Goal: Information Seeking & Learning: Learn about a topic

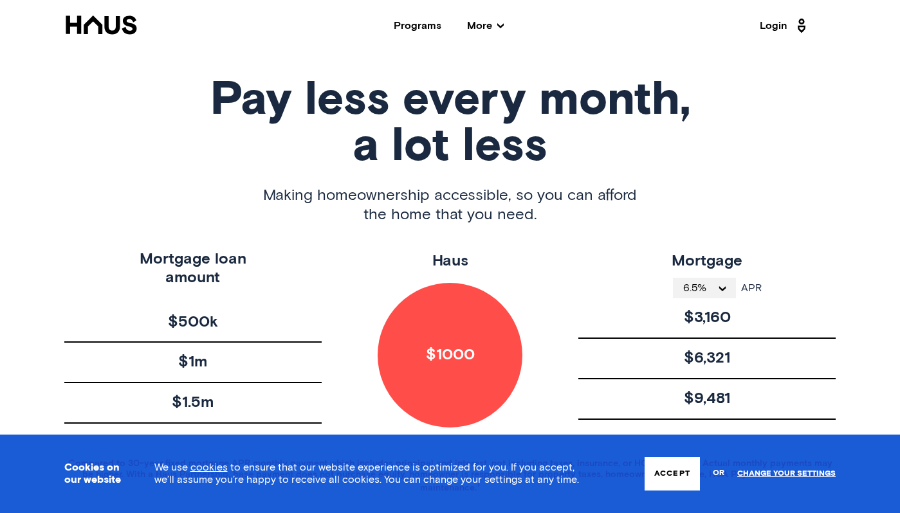
scroll to position [522, 0]
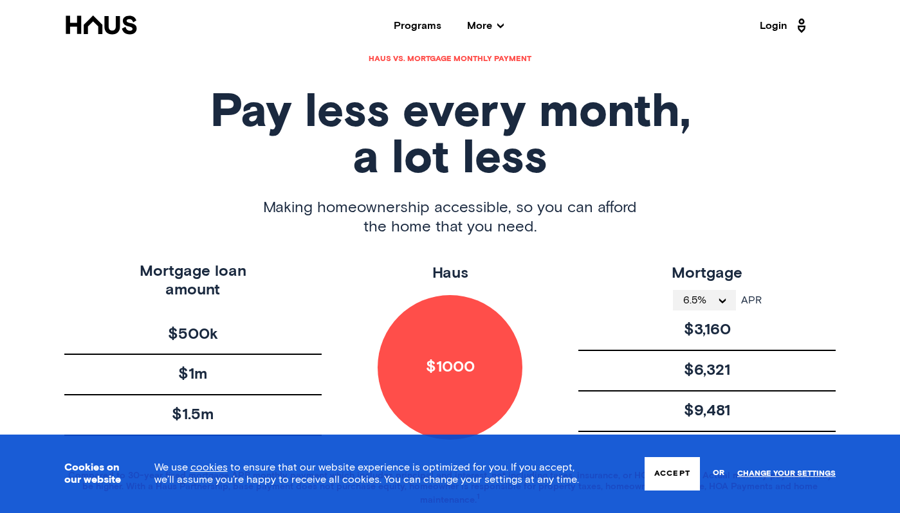
click at [723, 304] on icon "open menu" at bounding box center [723, 300] width 12 height 5
click at [785, 351] on div "$3,160" at bounding box center [706, 331] width 257 height 41
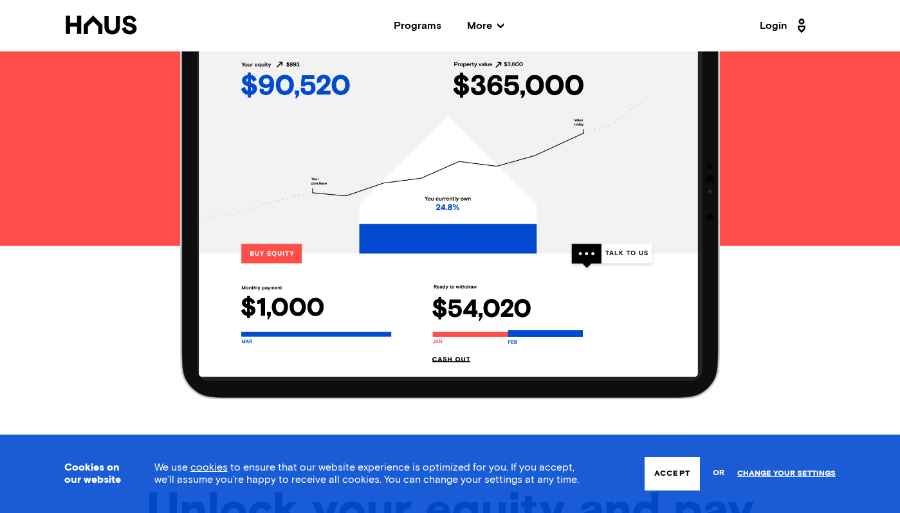
scroll to position [1357, 0]
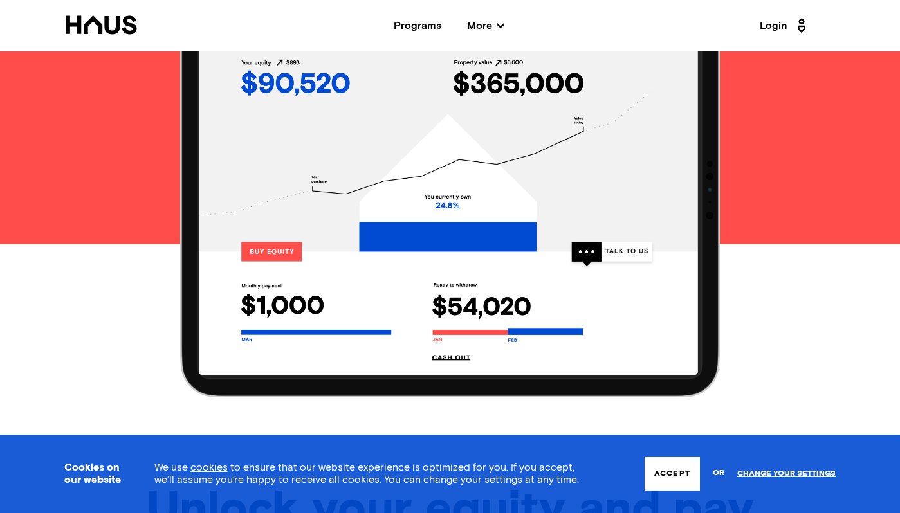
click at [677, 476] on button "Accept" at bounding box center [672, 473] width 55 height 33
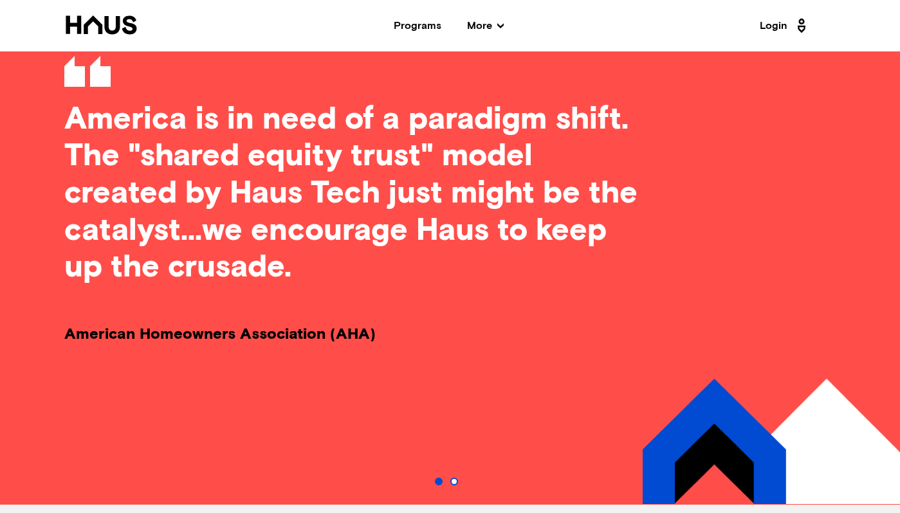
scroll to position [3983, 0]
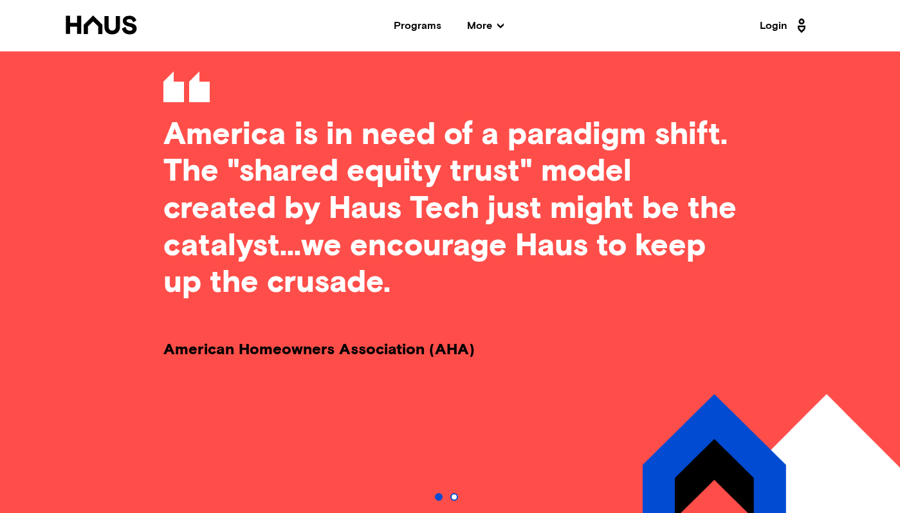
drag, startPoint x: 69, startPoint y: 327, endPoint x: 165, endPoint y: 320, distance: 95.5
click at [168, 341] on p "American Homeowners Association (AHA)" at bounding box center [548, 350] width 771 height 19
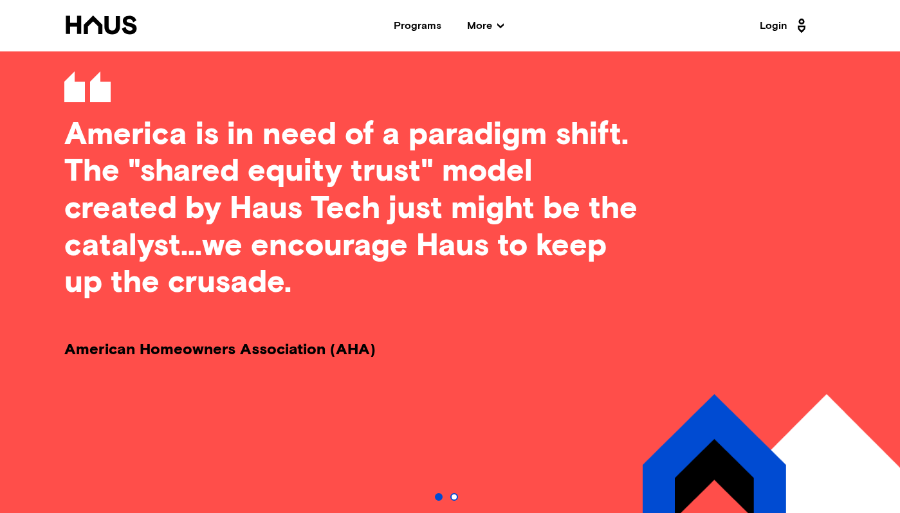
click at [89, 341] on p "American Homeowners Association (AHA)" at bounding box center [449, 350] width 771 height 19
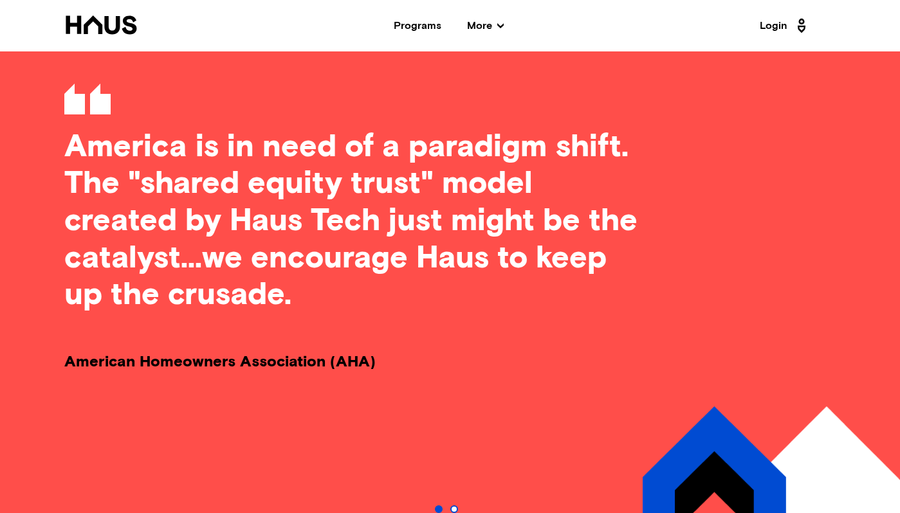
click at [89, 353] on p "American Homeowners Association (AHA)" at bounding box center [449, 362] width 771 height 19
click at [90, 353] on p "American Homeowners Association (AHA)" at bounding box center [449, 362] width 771 height 19
